Goal: Find specific page/section: Find specific page/section

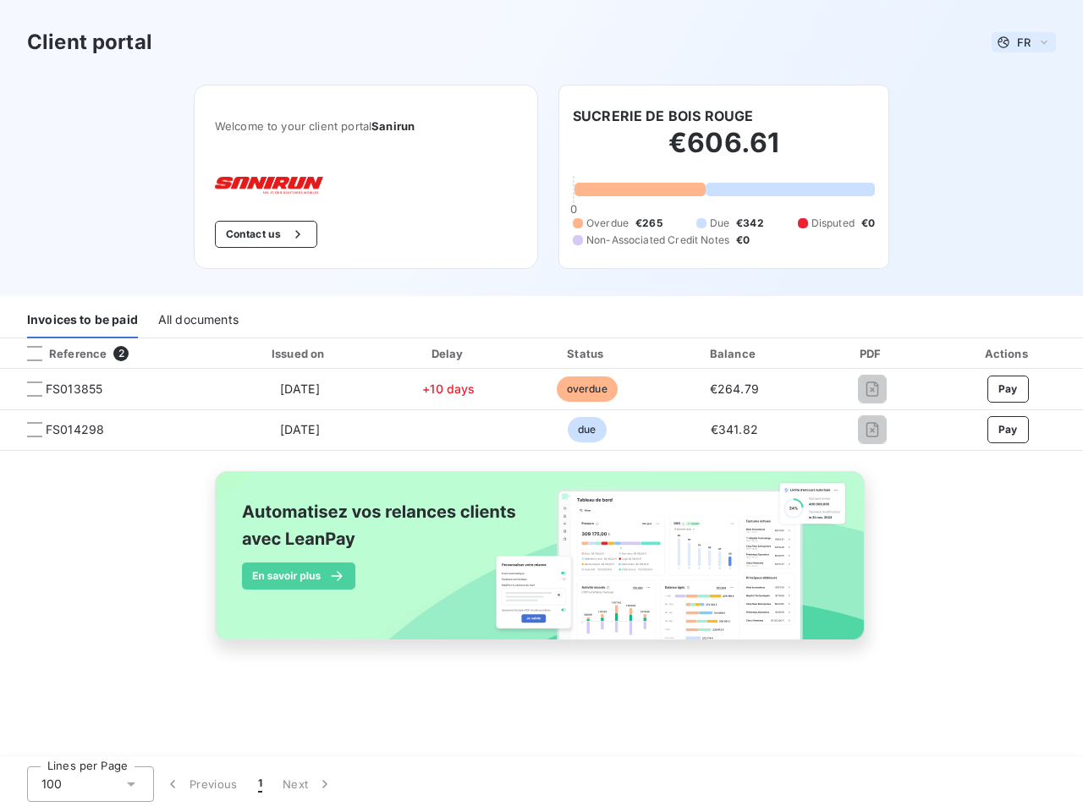
click at [1024, 42] on span "FR" at bounding box center [1024, 43] width 14 height 14
click at [264, 234] on button "Contact us" at bounding box center [266, 234] width 102 height 27
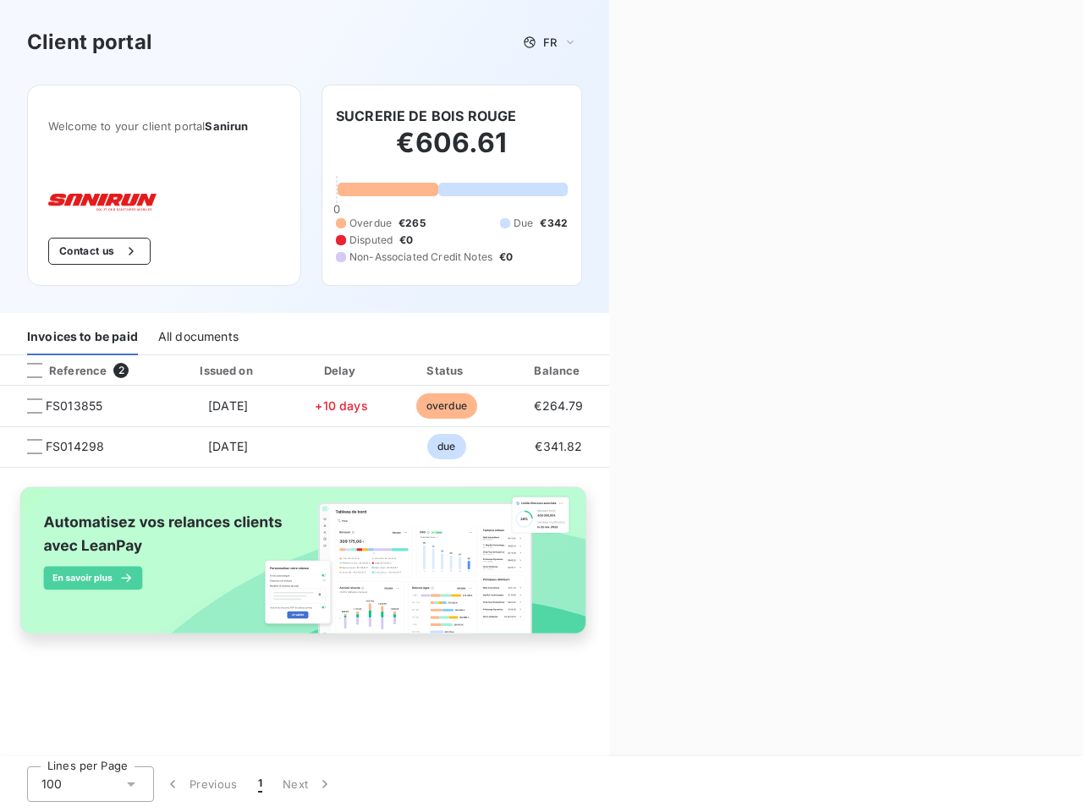
click at [663, 116] on div "Contact us Fill out the form below, and a member of our team will get back to y…" at bounding box center [846, 406] width 474 height 812
click at [82, 321] on div "Invoices to be paid" at bounding box center [82, 338] width 111 height 36
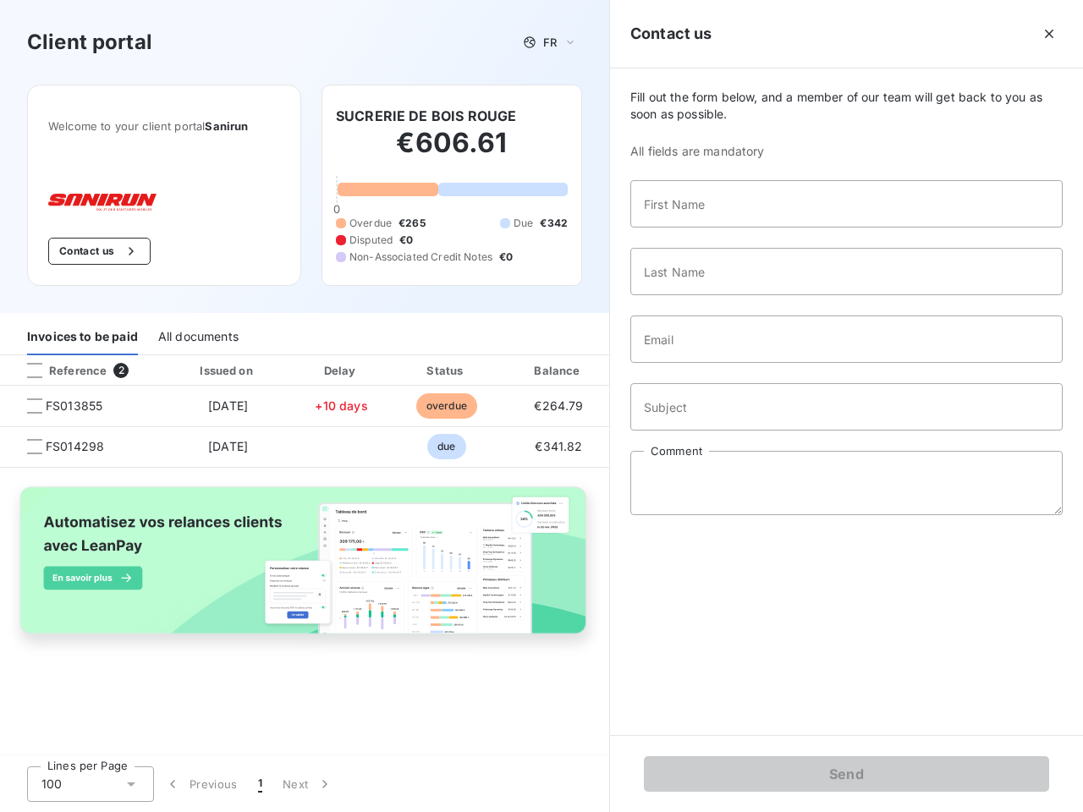
click at [197, 321] on div "All documents" at bounding box center [198, 338] width 80 height 36
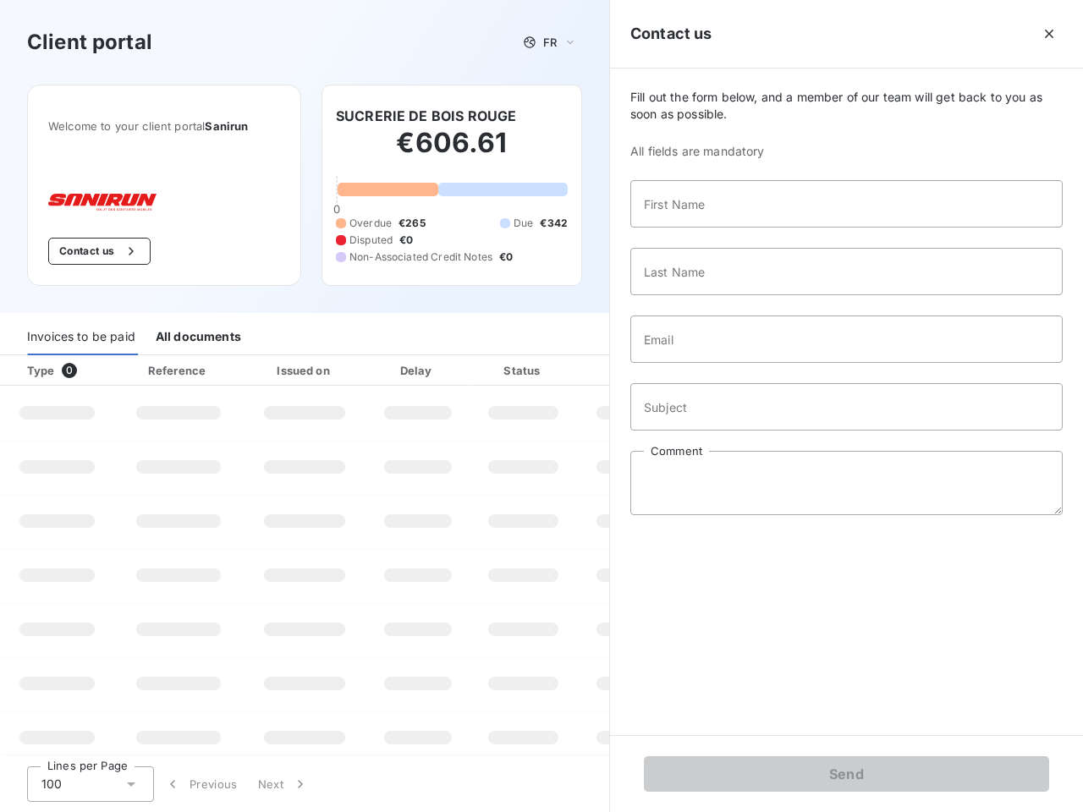
click at [108, 354] on div "Invoices to be paid" at bounding box center [81, 338] width 108 height 36
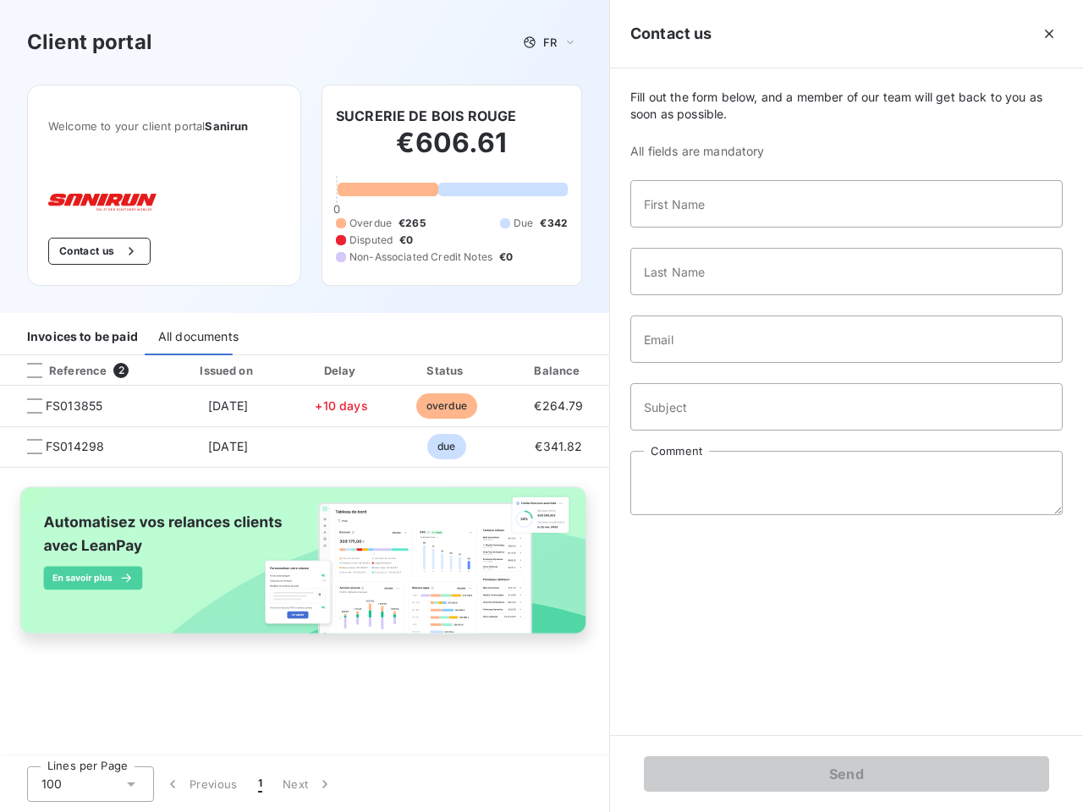
click at [35, 354] on div "Invoices to be paid" at bounding box center [82, 338] width 111 height 36
click at [299, 354] on div "Invoices to be paid All documents" at bounding box center [304, 338] width 609 height 36
click at [449, 354] on div "Invoices to be paid All documents" at bounding box center [304, 338] width 609 height 36
click at [587, 354] on div "Invoices to be paid All documents" at bounding box center [304, 338] width 609 height 36
